Goal: Register for event/course

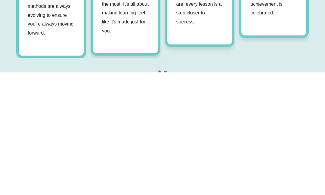
scroll to position [636, 0]
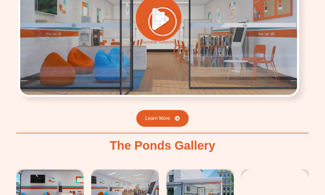
scroll to position [851, 0]
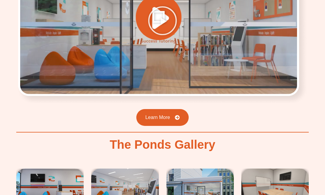
click at [312, 9] on div "Why Choose Success Tutoring The Ponds? Get only the best of the best tutoring s…" at bounding box center [162, 64] width 325 height 403
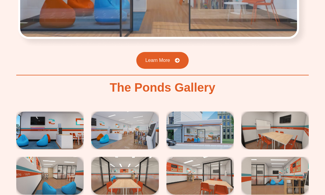
scroll to position [910, 0]
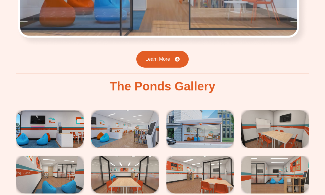
click at [203, 128] on img at bounding box center [199, 129] width 67 height 38
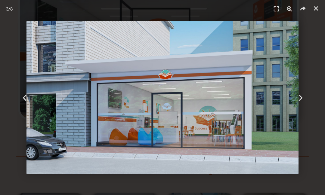
scroll to position [830, 0]
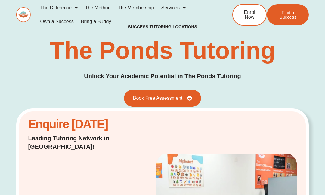
scroll to position [5, 0]
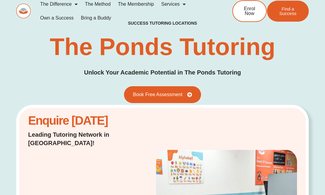
click at [248, 11] on span "Enrol Now" at bounding box center [249, 11] width 15 height 10
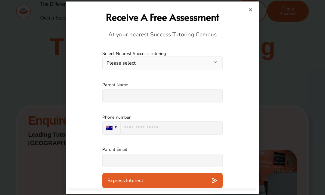
click at [216, 63] on button "Please select" at bounding box center [162, 64] width 120 height 14
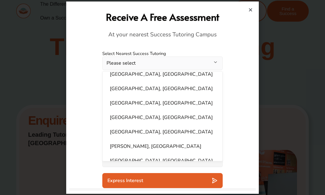
scroll to position [263, 0]
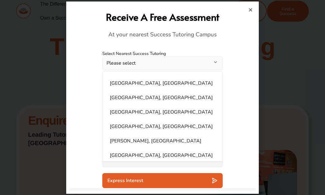
click at [140, 108] on li "The Ponds, NSW" at bounding box center [162, 112] width 113 height 12
select select "**********"
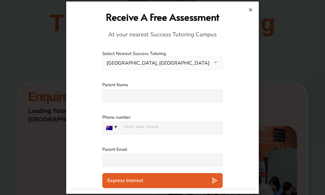
scroll to position [29, 0]
click at [194, 96] on input "text" at bounding box center [162, 95] width 120 height 13
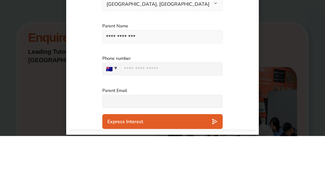
scroll to position [88, 0]
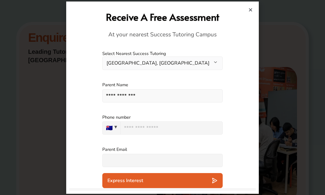
type input "**********"
click at [173, 127] on input "tel" at bounding box center [171, 128] width 102 height 13
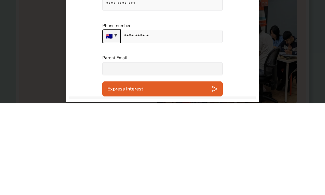
type input "**********"
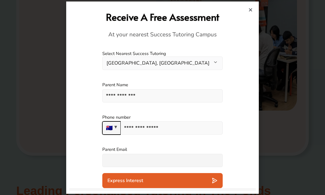
click at [187, 159] on input "text" at bounding box center [162, 160] width 120 height 13
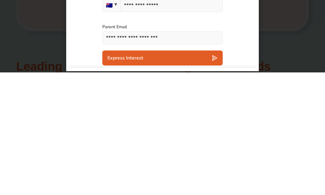
scroll to position [304, 0]
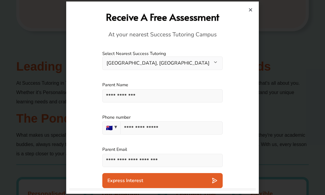
type input "**********"
click at [195, 180] on div "Express Interest" at bounding box center [162, 181] width 110 height 6
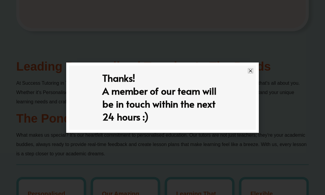
click at [252, 70] on icon "Close" at bounding box center [250, 71] width 5 height 5
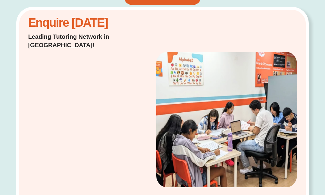
scroll to position [0, 0]
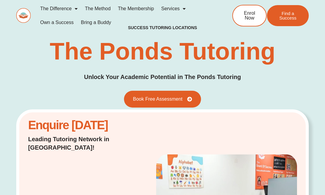
click at [182, 11] on span "Menu" at bounding box center [183, 8] width 6 height 11
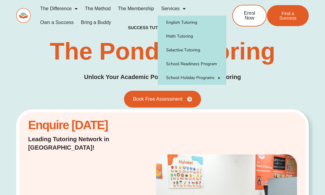
click at [184, 38] on link "Math Tutoring" at bounding box center [192, 36] width 69 height 14
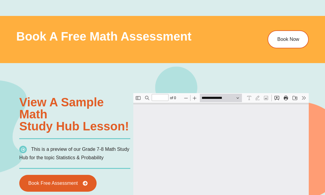
type input "*"
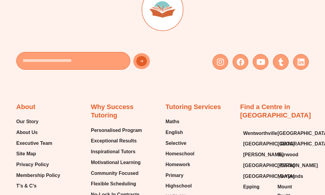
scroll to position [1799, 0]
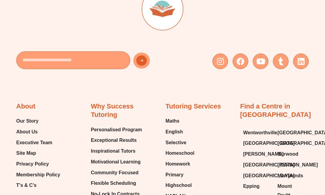
click at [186, 181] on span "Highschool" at bounding box center [178, 185] width 26 height 9
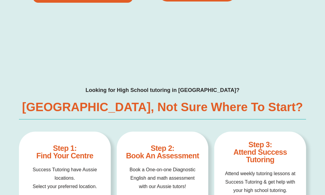
scroll to position [2288, 0]
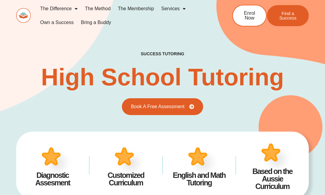
click at [289, 11] on span "Find a Success" at bounding box center [288, 15] width 24 height 9
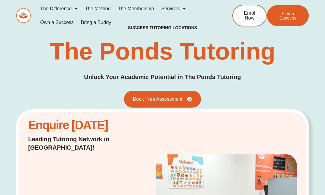
click at [175, 14] on link "Services" at bounding box center [174, 9] width 32 height 14
